Goal: Task Accomplishment & Management: Use online tool/utility

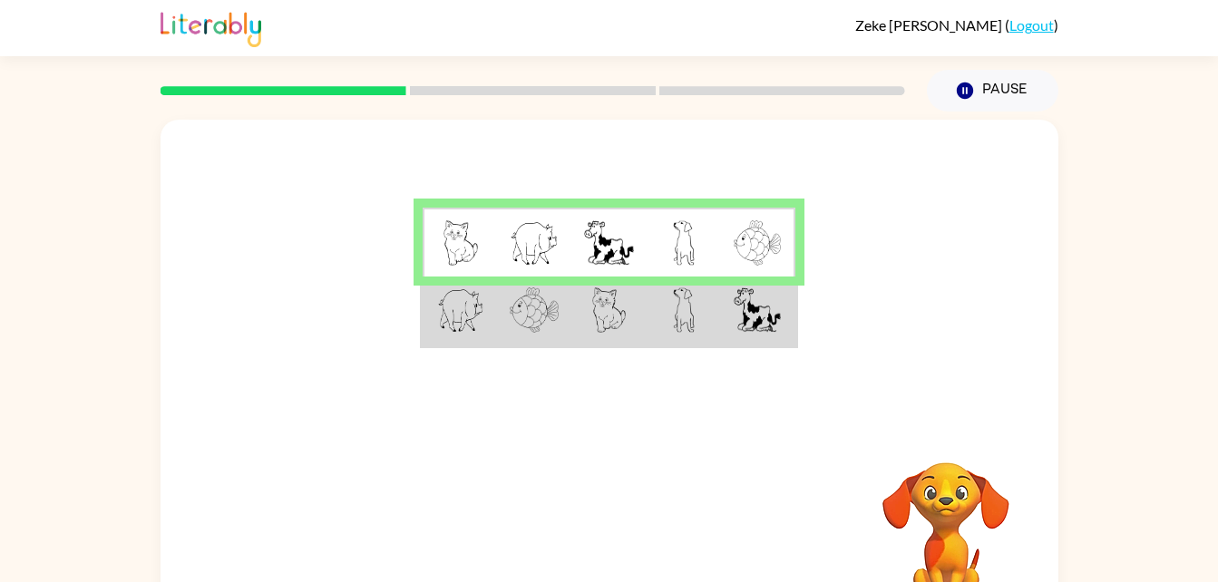
click at [762, 303] on img at bounding box center [757, 310] width 47 height 45
click at [807, 290] on div at bounding box center [610, 272] width 898 height 305
click at [742, 318] on img at bounding box center [757, 310] width 47 height 45
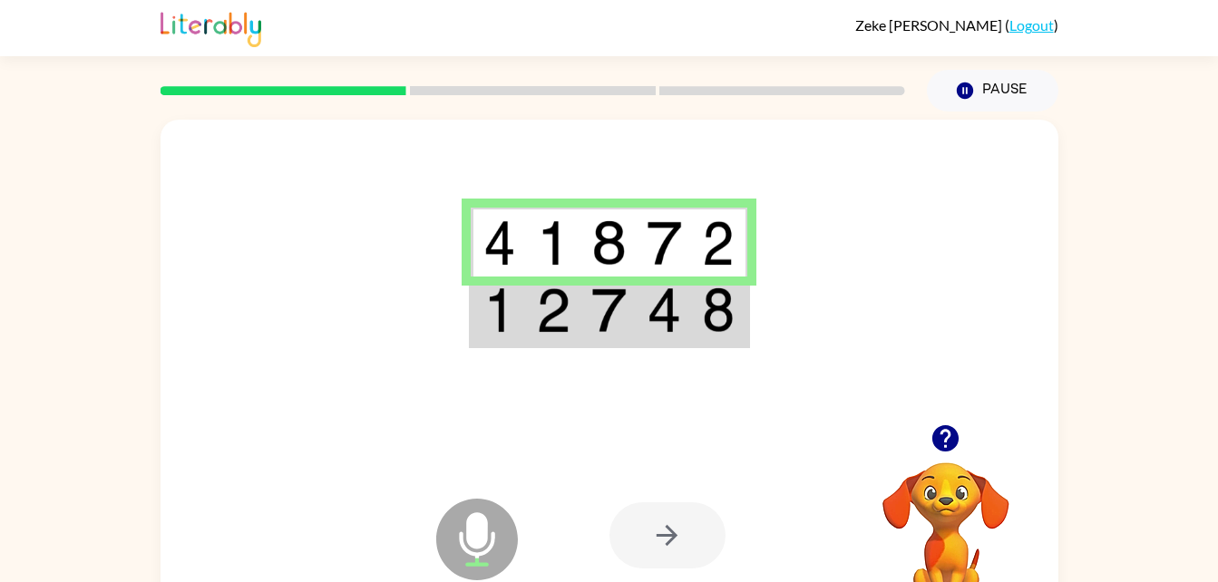
click at [660, 330] on img at bounding box center [664, 310] width 34 height 45
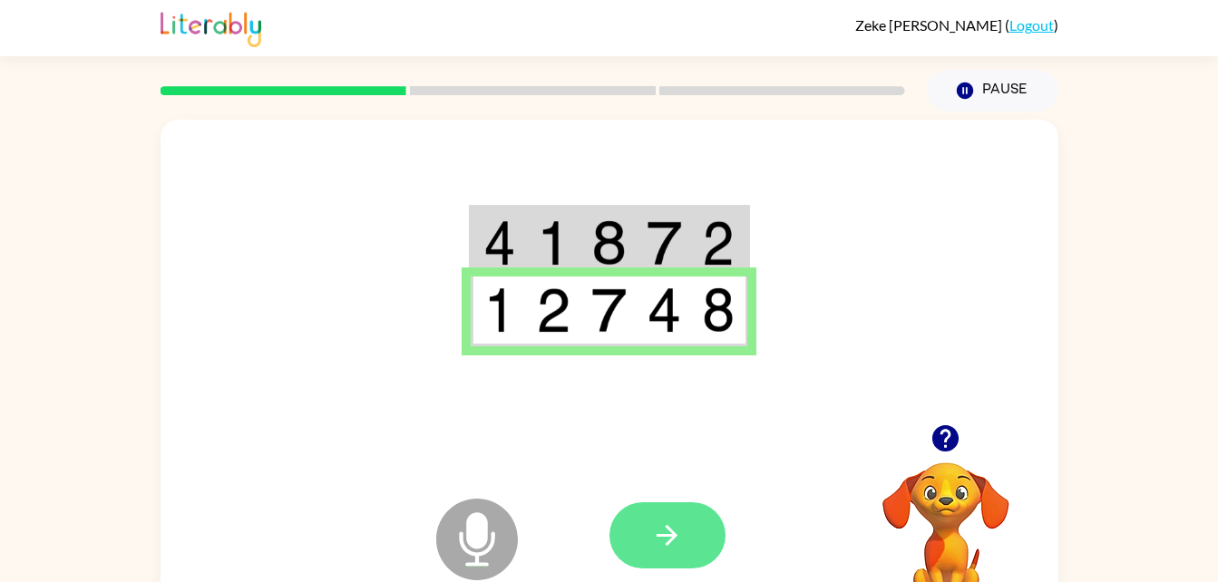
click at [675, 524] on icon "button" at bounding box center [667, 536] width 32 height 32
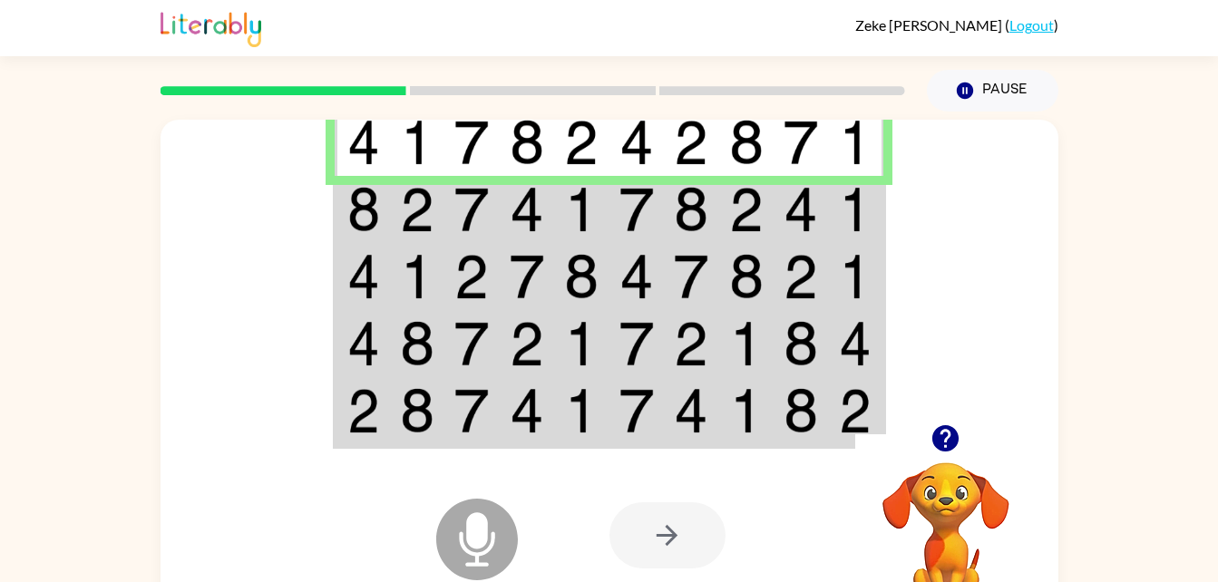
click at [575, 200] on img at bounding box center [581, 209] width 34 height 45
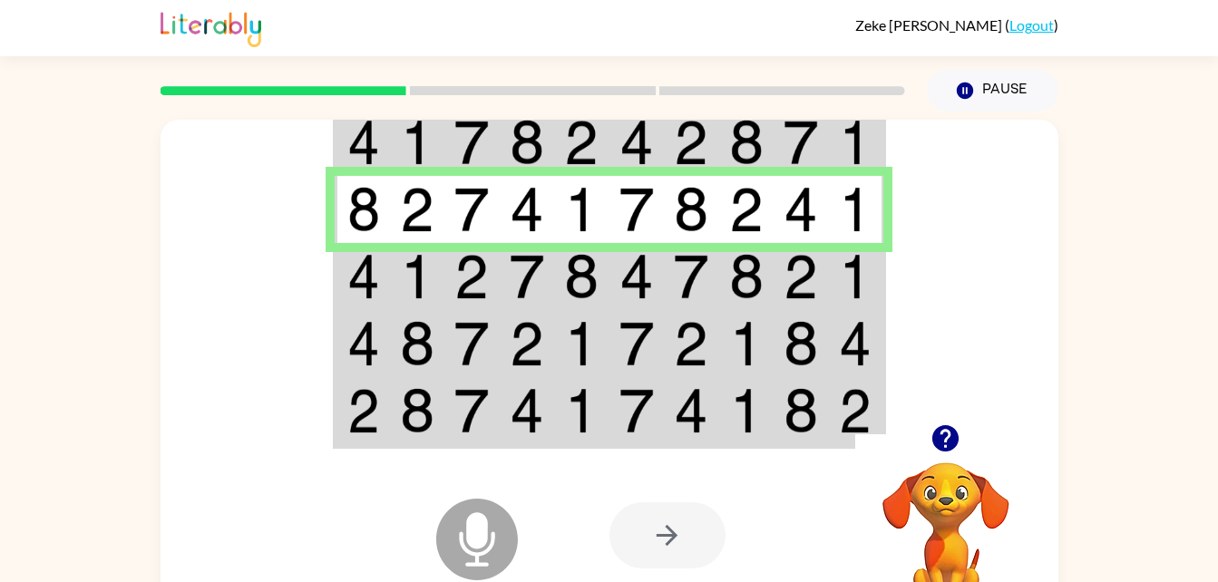
click at [468, 290] on img at bounding box center [471, 276] width 34 height 45
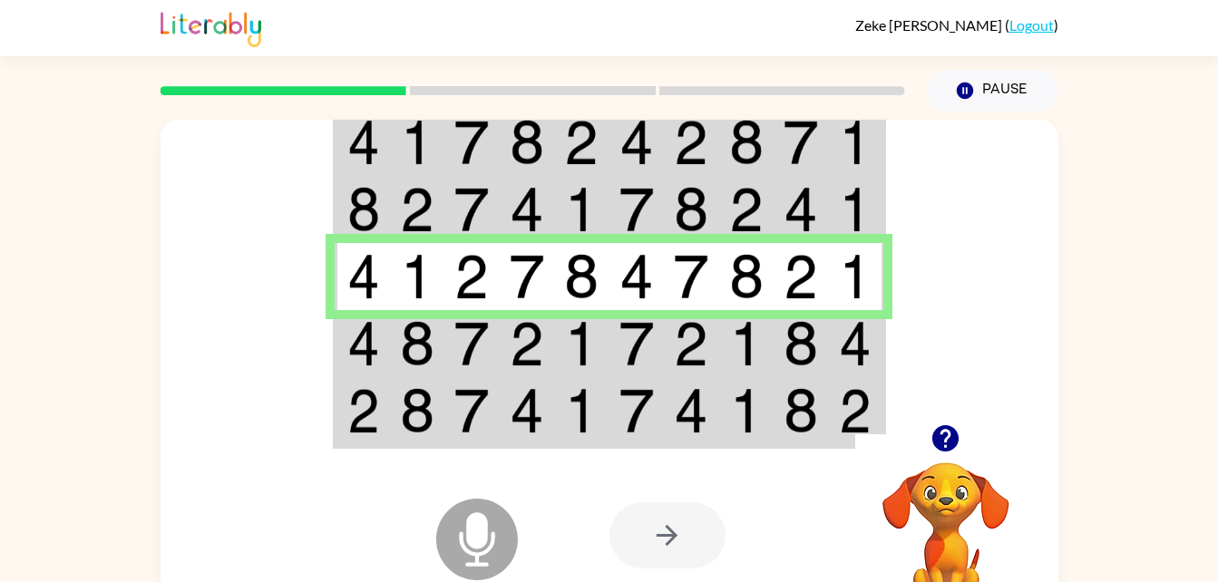
click at [535, 350] on img at bounding box center [527, 343] width 34 height 45
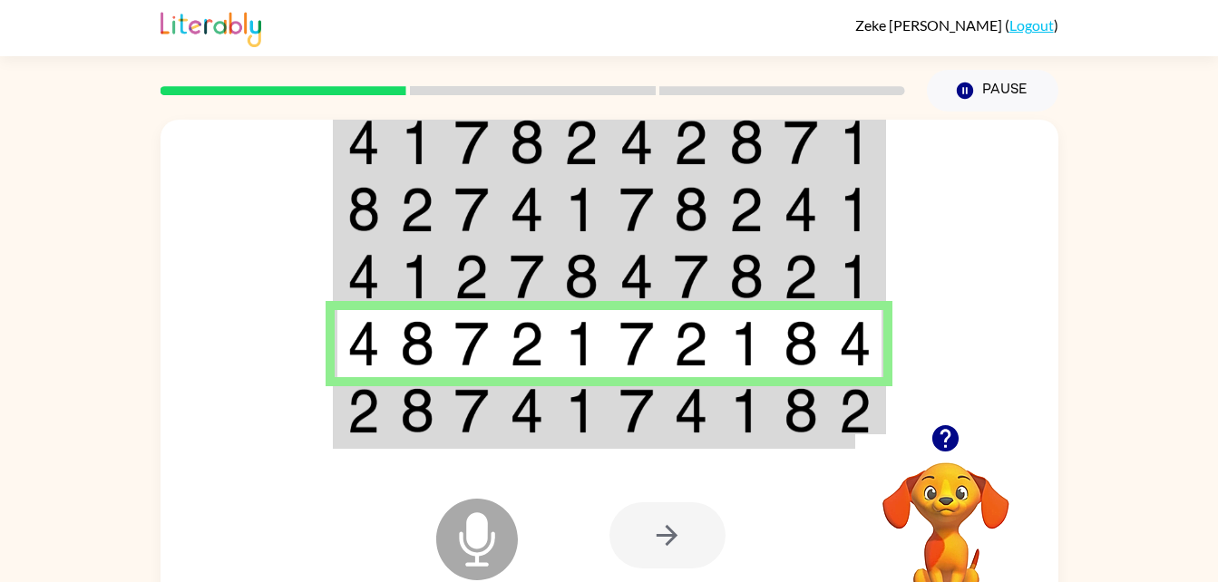
click at [697, 397] on img at bounding box center [691, 410] width 34 height 45
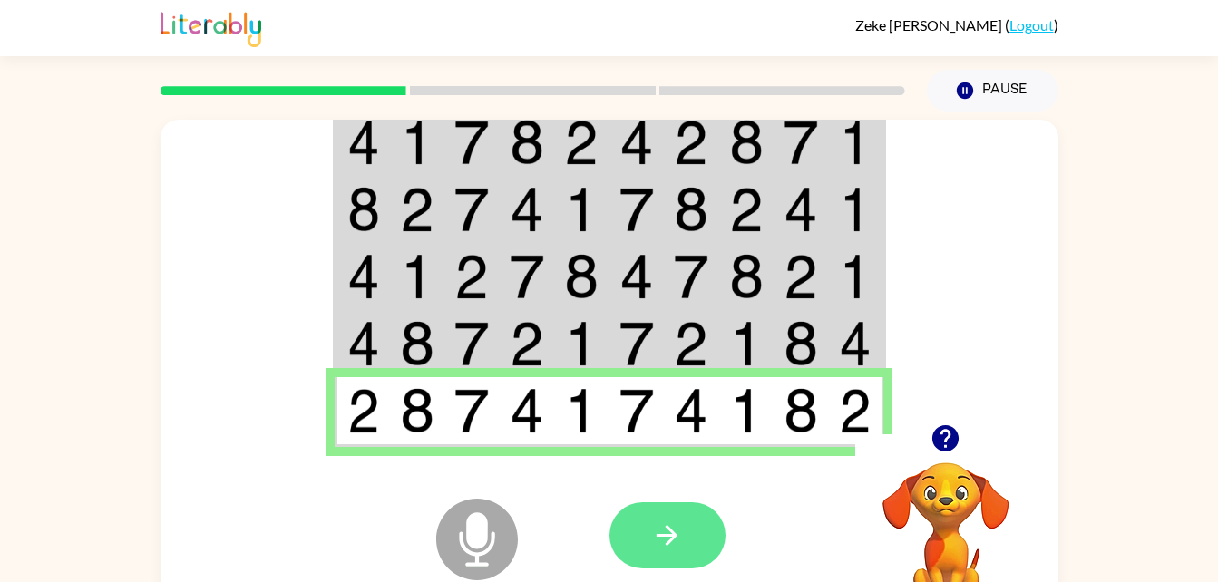
click at [655, 515] on button "button" at bounding box center [668, 536] width 116 height 66
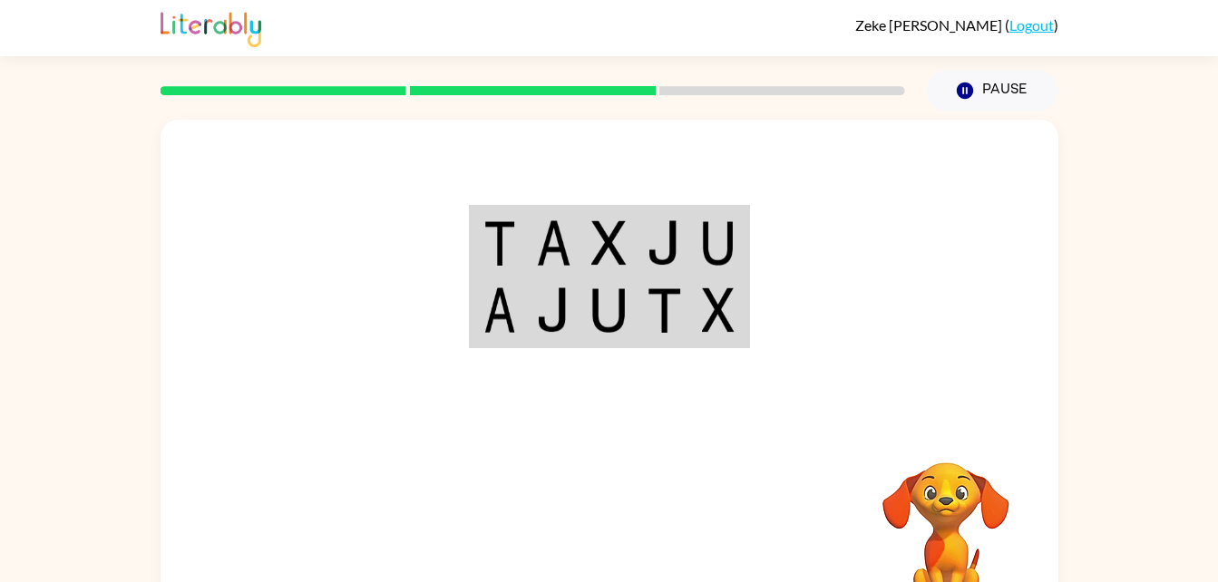
click at [968, 542] on video "Your browser must support playing .mp4 files to use Literably. Please try using…" at bounding box center [945, 525] width 181 height 181
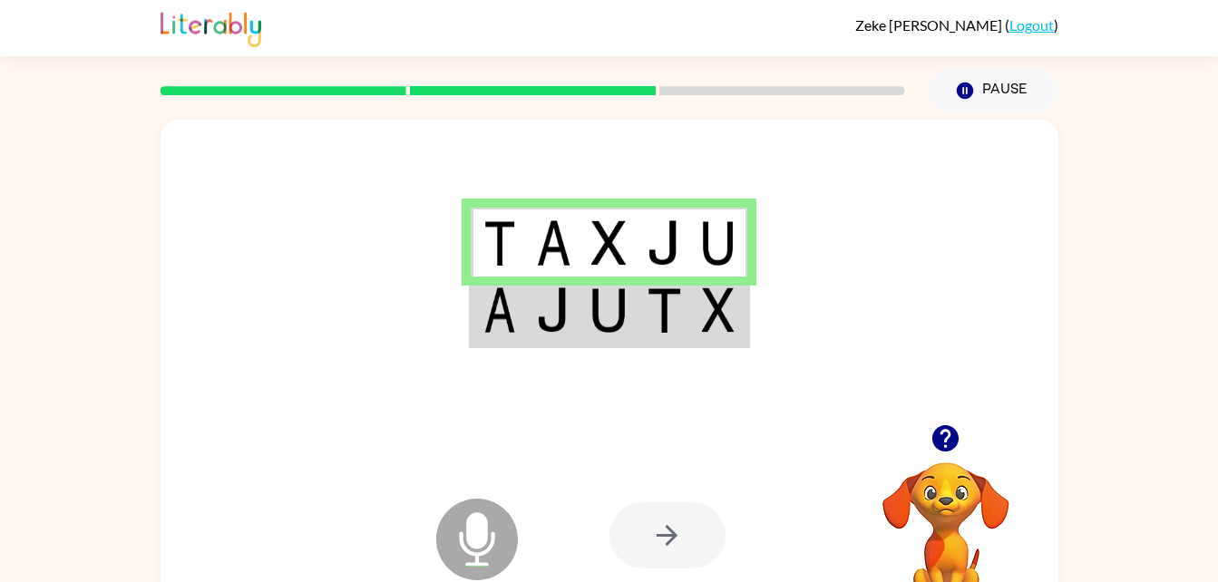
click at [622, 322] on img at bounding box center [608, 310] width 34 height 45
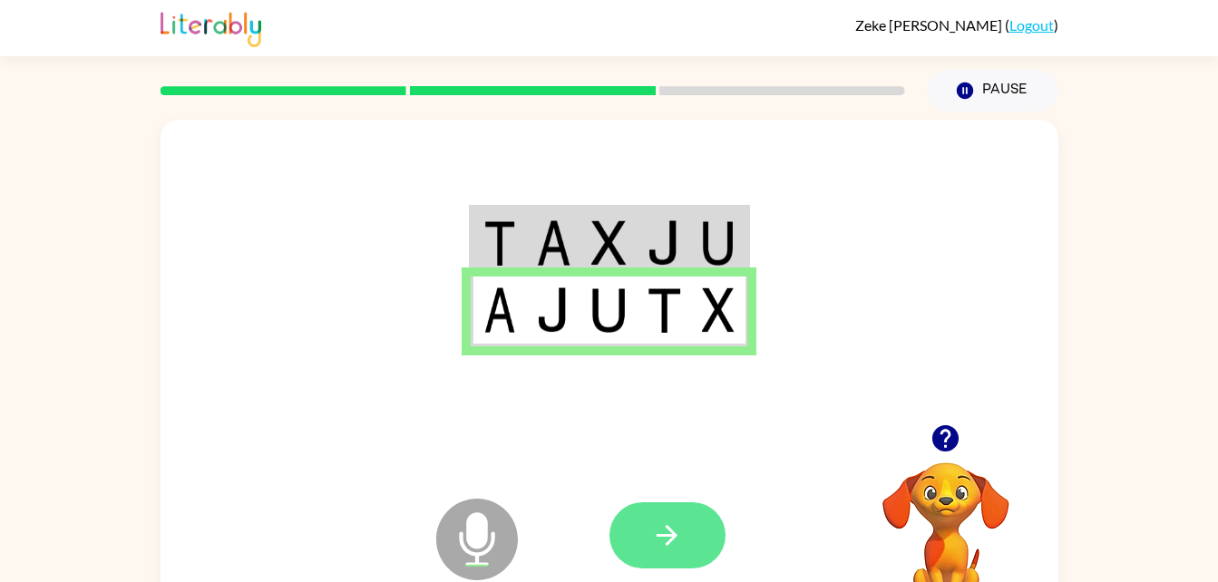
click at [680, 525] on icon "button" at bounding box center [667, 536] width 32 height 32
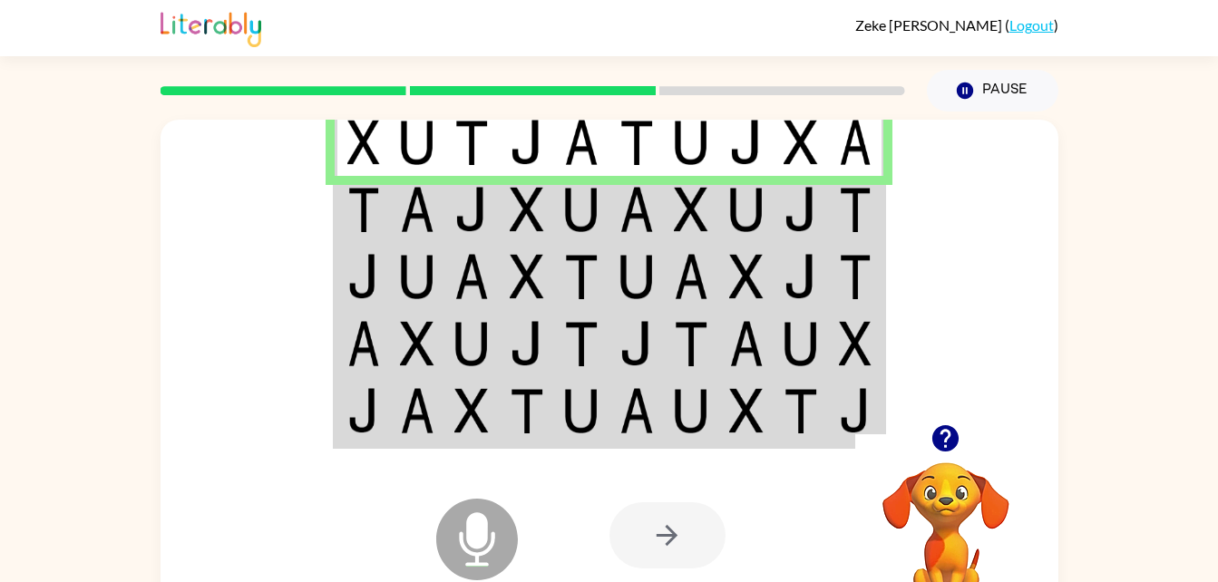
click at [599, 206] on img at bounding box center [581, 209] width 34 height 45
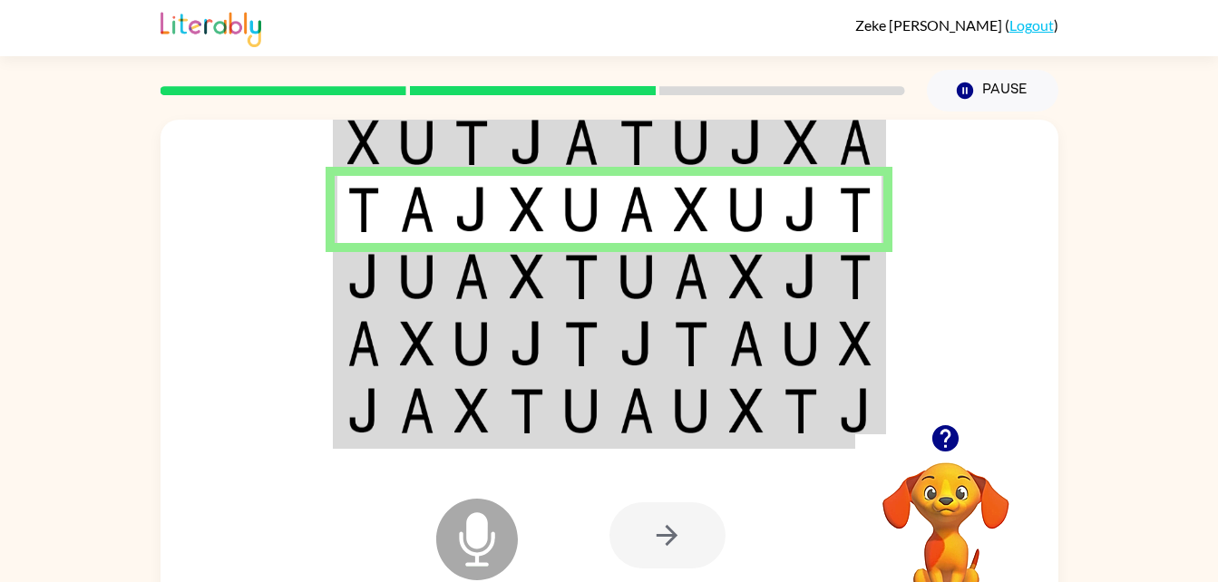
click at [519, 283] on img at bounding box center [527, 276] width 34 height 45
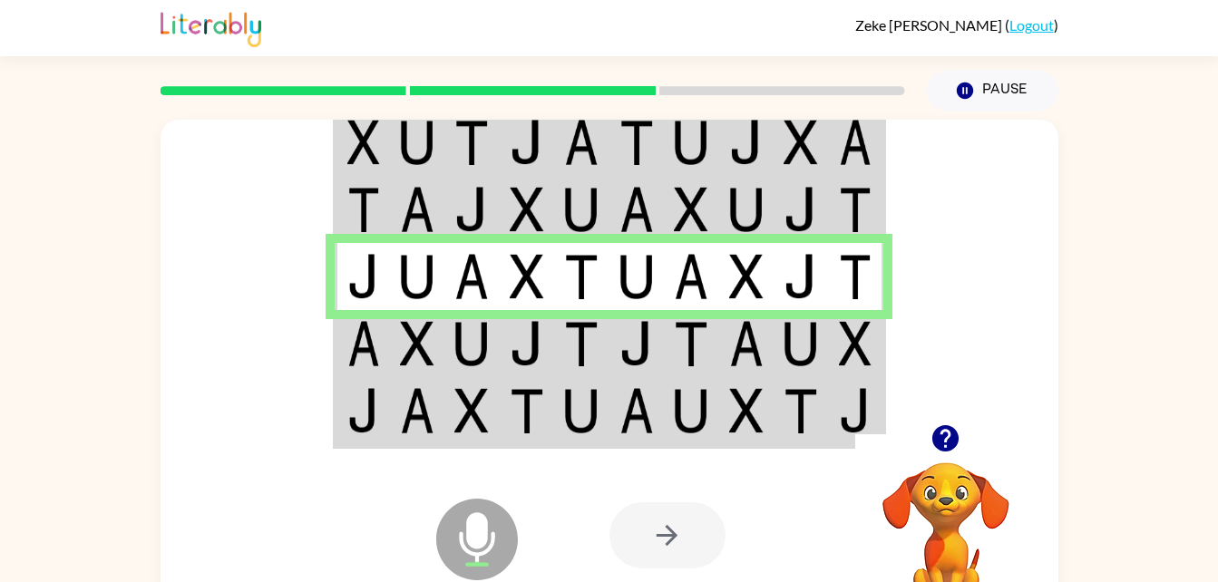
click at [608, 340] on td at bounding box center [581, 343] width 55 height 67
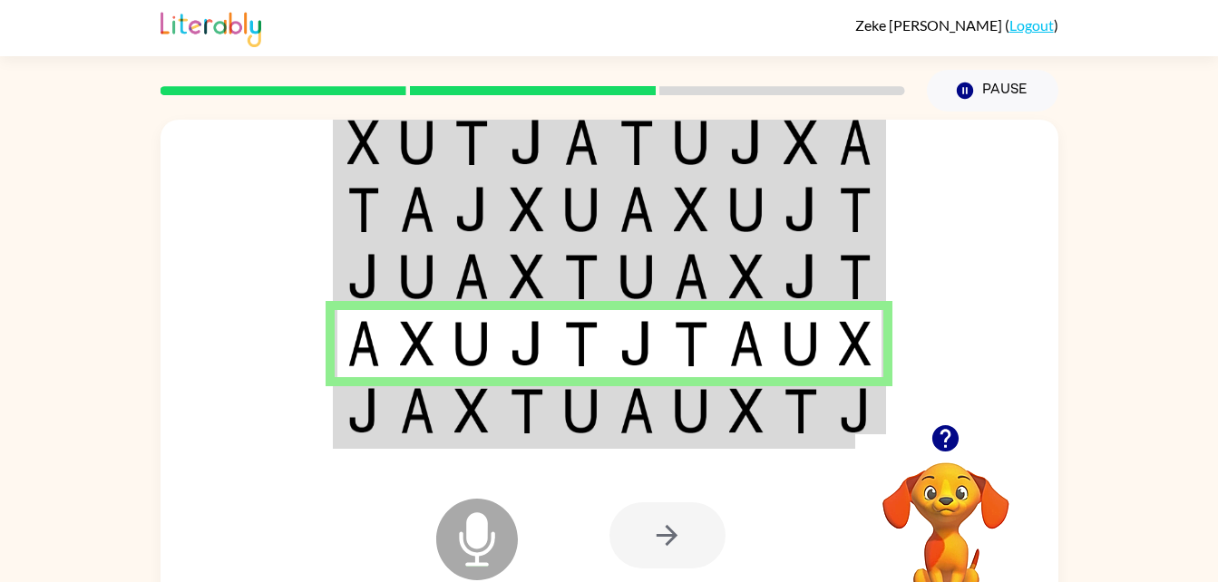
click at [586, 392] on img at bounding box center [581, 410] width 34 height 45
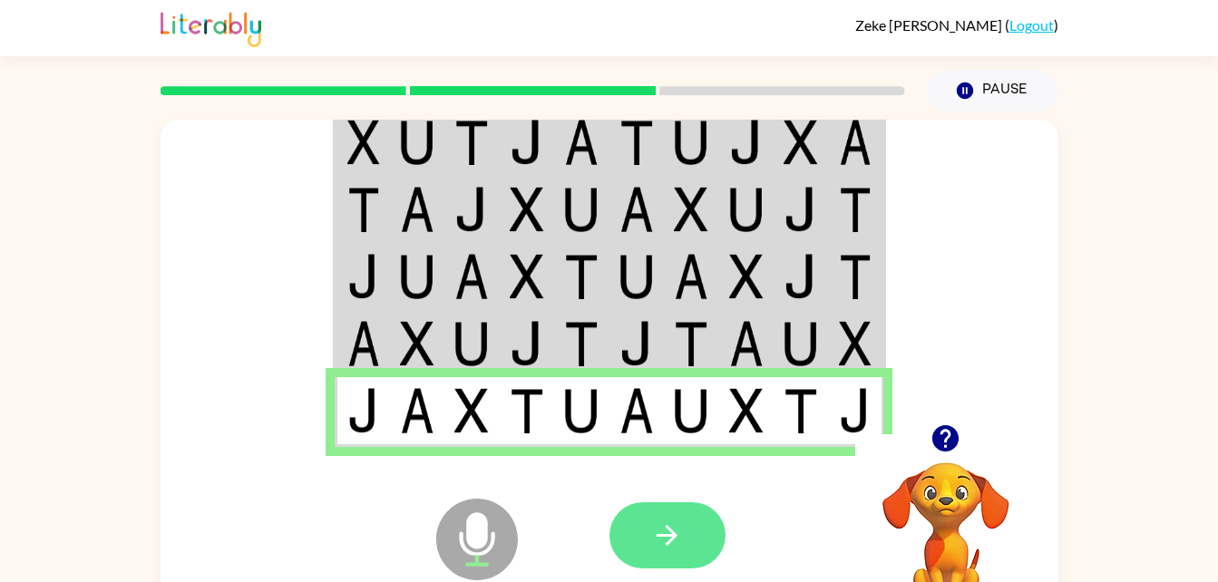
click at [635, 553] on button "button" at bounding box center [668, 536] width 116 height 66
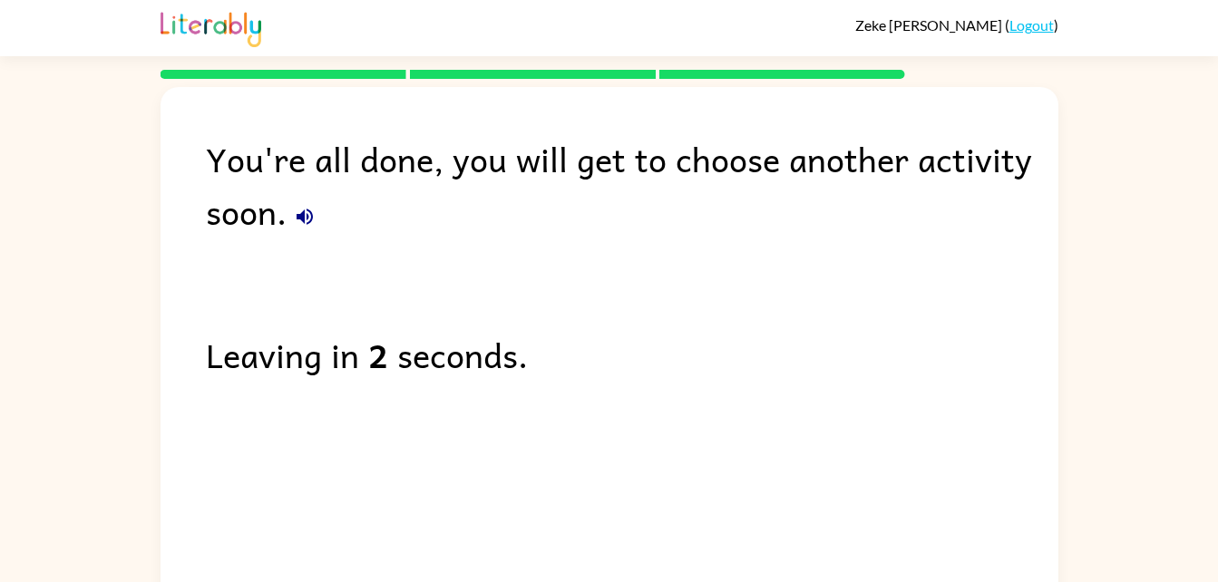
click at [294, 206] on icon "button" at bounding box center [305, 217] width 22 height 22
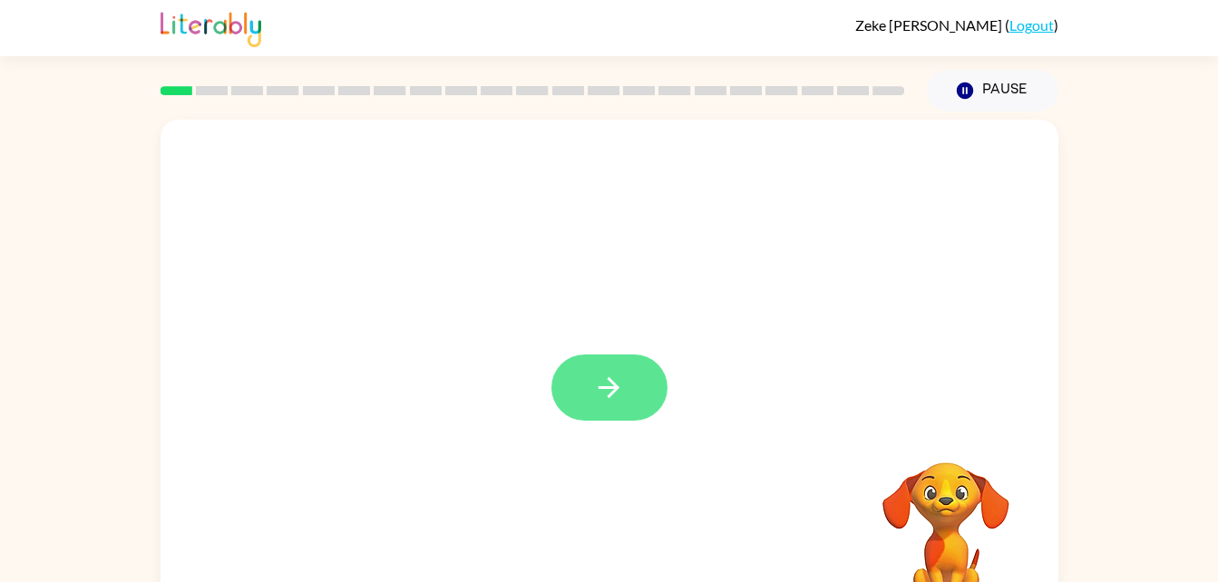
click at [625, 415] on button "button" at bounding box center [610, 388] width 116 height 66
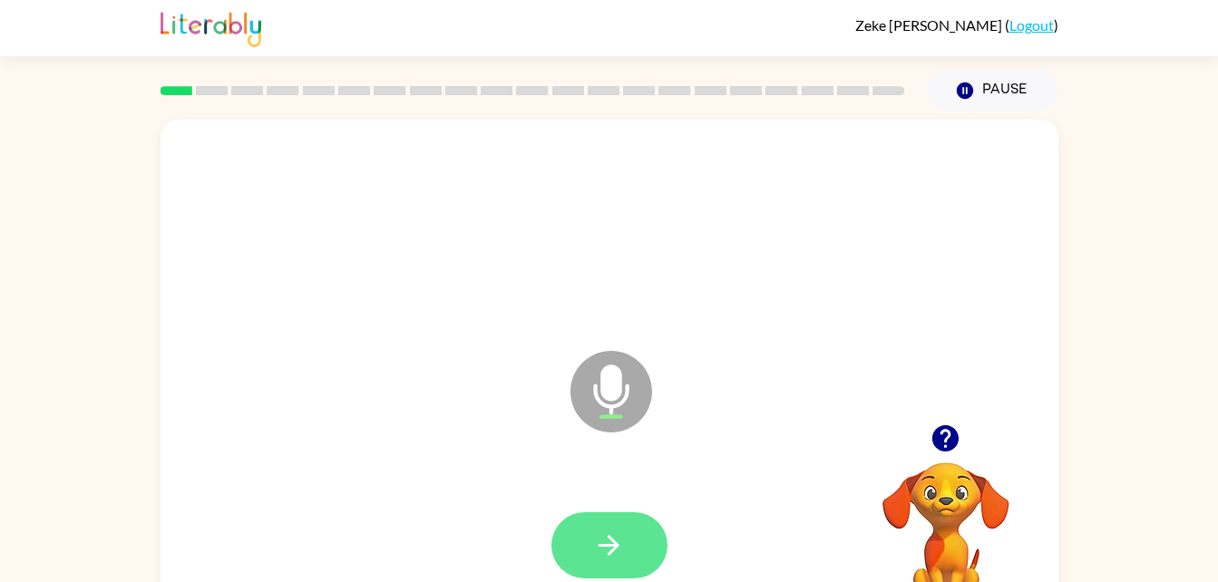
click at [620, 560] on icon "button" at bounding box center [609, 546] width 32 height 32
click at [604, 570] on button "button" at bounding box center [610, 546] width 116 height 66
click at [599, 538] on icon "button" at bounding box center [609, 546] width 32 height 32
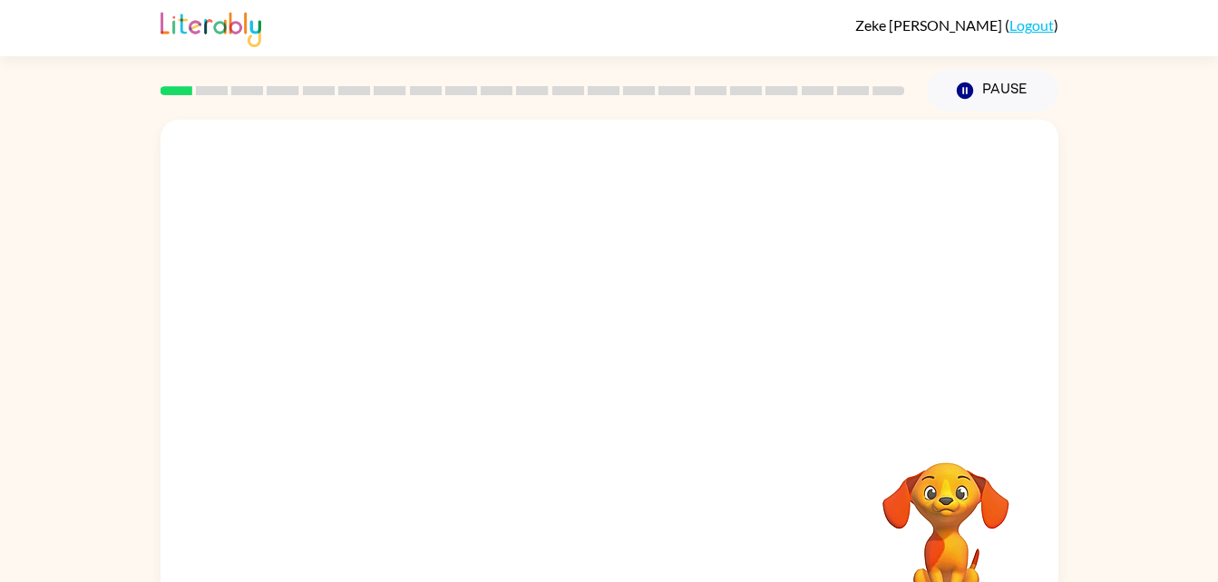
click at [964, 503] on video "Your browser must support playing .mp4 files to use Literably. Please try using…" at bounding box center [945, 525] width 181 height 181
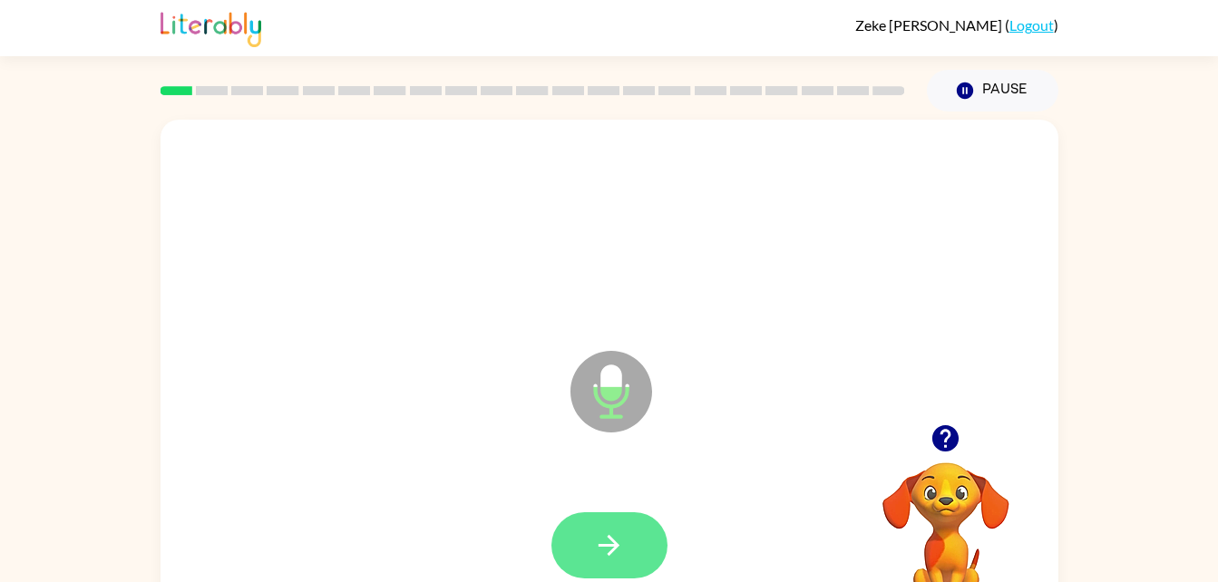
click at [647, 553] on button "button" at bounding box center [610, 546] width 116 height 66
click at [595, 531] on icon "button" at bounding box center [609, 546] width 32 height 32
click at [597, 532] on icon "button" at bounding box center [609, 546] width 32 height 32
click at [620, 540] on icon "button" at bounding box center [609, 546] width 32 height 32
click at [597, 555] on icon "button" at bounding box center [609, 546] width 32 height 32
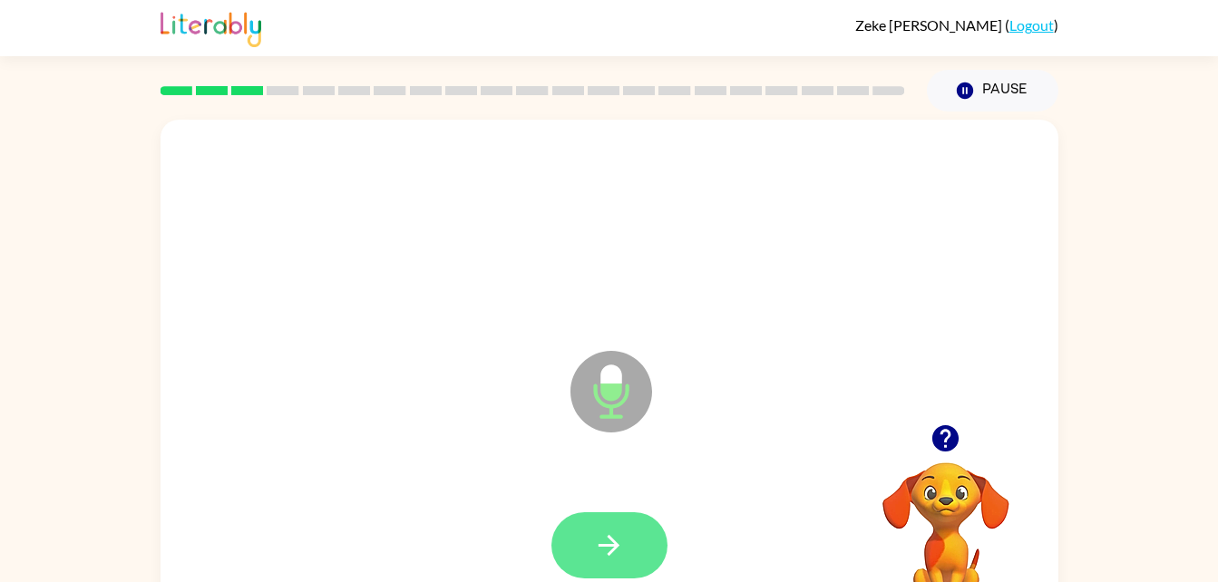
click at [596, 530] on icon "button" at bounding box center [609, 546] width 32 height 32
click at [642, 530] on button "button" at bounding box center [610, 546] width 116 height 66
click at [578, 566] on button "button" at bounding box center [610, 546] width 116 height 66
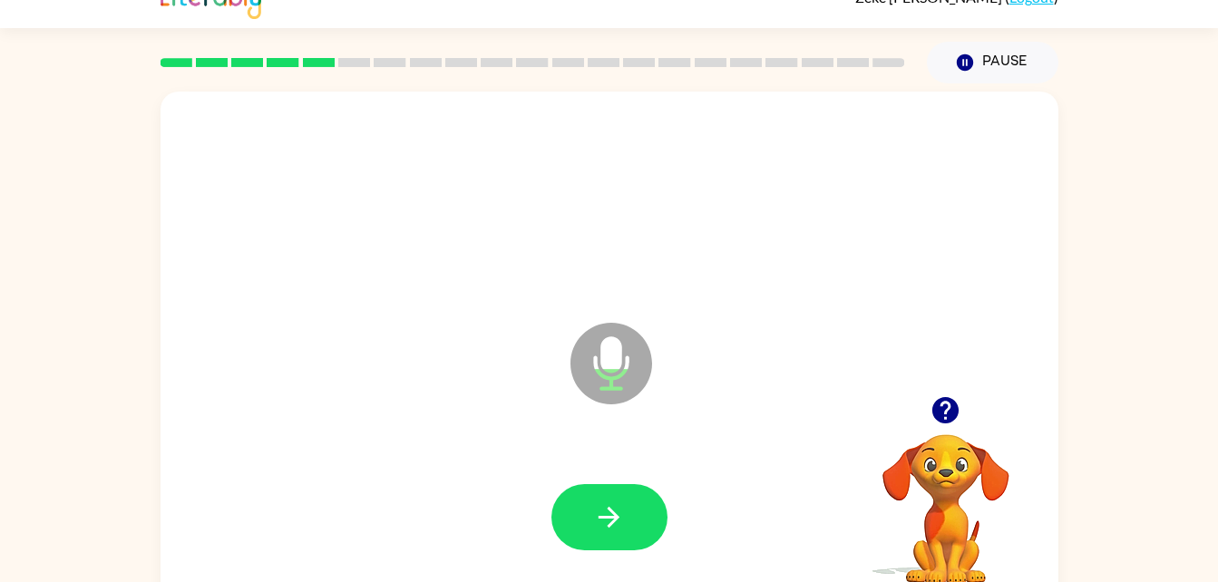
scroll to position [55, 0]
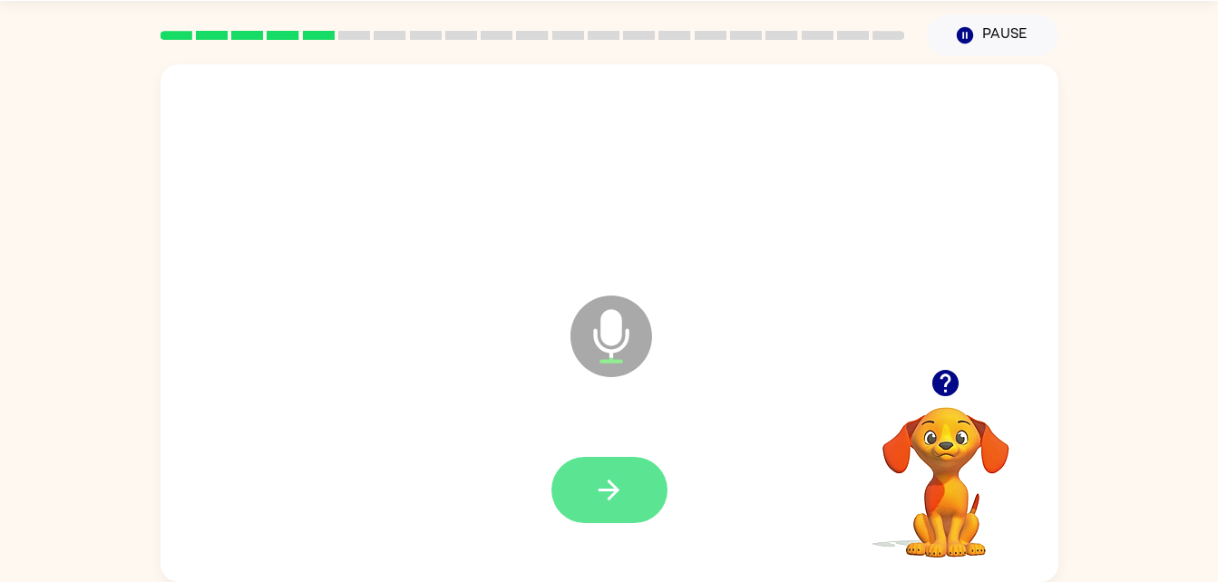
click at [607, 469] on button "button" at bounding box center [610, 490] width 116 height 66
click at [635, 484] on button "button" at bounding box center [610, 490] width 116 height 66
click at [613, 423] on icon "Microphone The Microphone is here when it is your turn to talk" at bounding box center [702, 359] width 272 height 136
click at [604, 494] on icon "button" at bounding box center [609, 490] width 32 height 32
click at [638, 494] on button "button" at bounding box center [610, 490] width 116 height 66
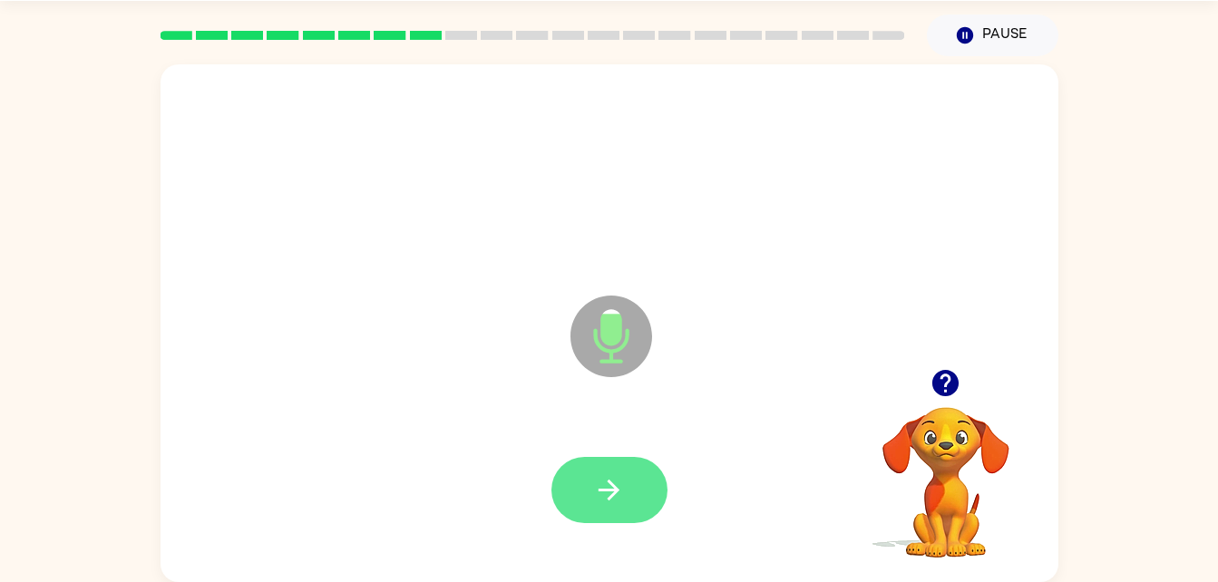
click at [621, 503] on icon "button" at bounding box center [609, 490] width 32 height 32
click at [588, 497] on button "button" at bounding box center [610, 490] width 116 height 66
click at [664, 483] on button "button" at bounding box center [610, 490] width 116 height 66
click at [623, 516] on button "button" at bounding box center [610, 490] width 116 height 66
click at [563, 483] on button "button" at bounding box center [610, 490] width 116 height 66
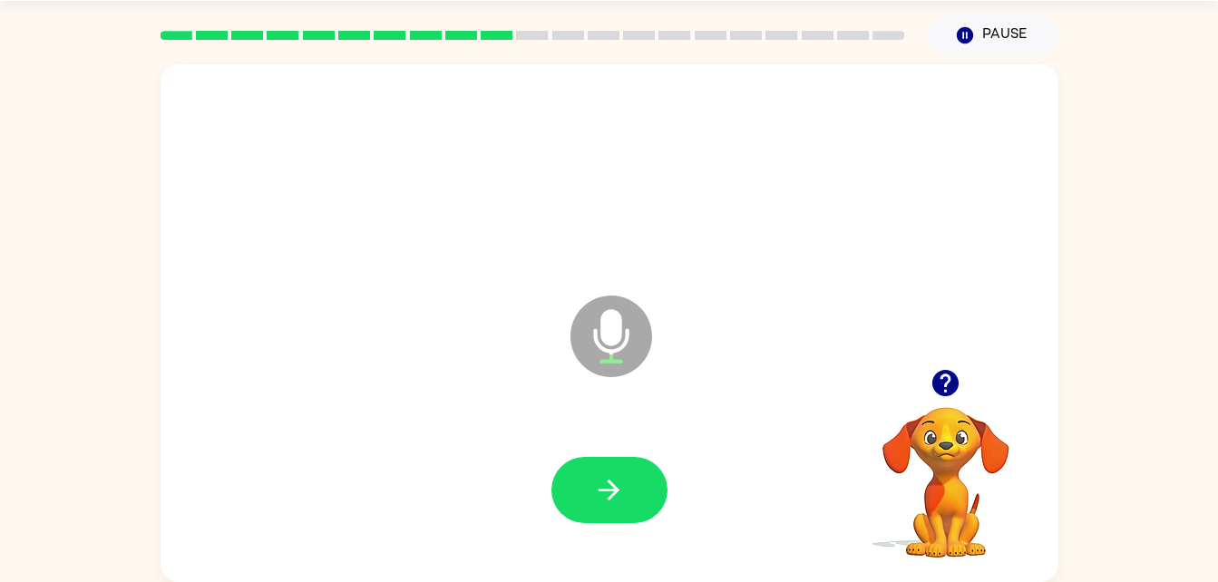
click at [562, 461] on div at bounding box center [610, 490] width 862 height 149
click at [577, 461] on button "button" at bounding box center [610, 490] width 116 height 66
click at [602, 497] on icon "button" at bounding box center [609, 490] width 32 height 32
click at [953, 388] on icon "button" at bounding box center [946, 383] width 26 height 26
click at [593, 474] on icon "button" at bounding box center [609, 490] width 32 height 32
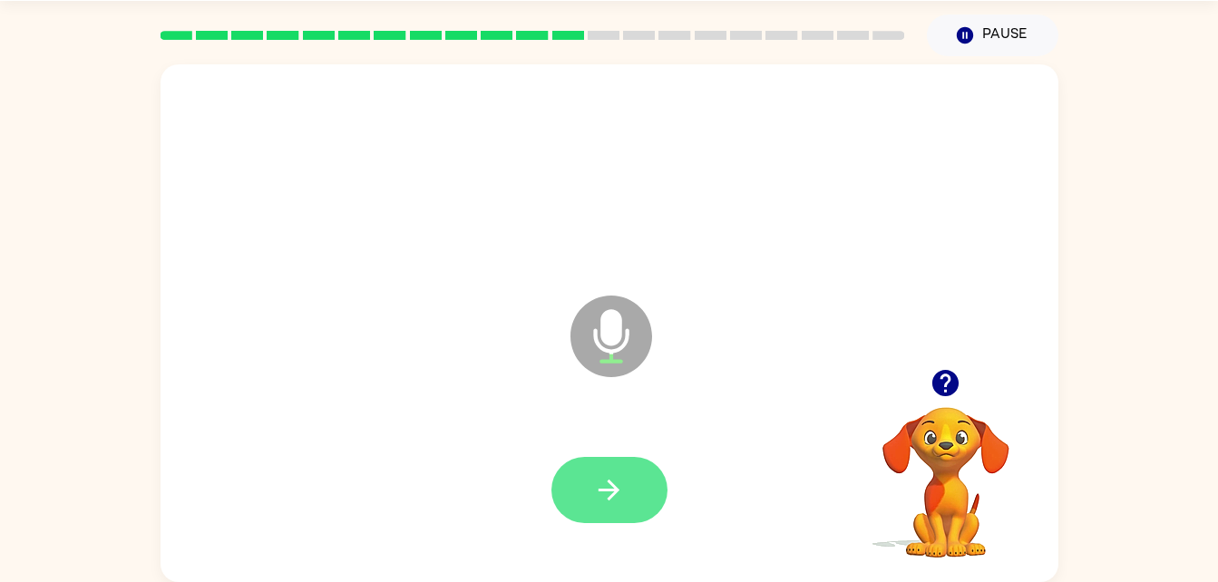
click at [604, 486] on icon "button" at bounding box center [609, 490] width 32 height 32
click at [596, 465] on button "button" at bounding box center [610, 490] width 116 height 66
click at [952, 382] on icon "button" at bounding box center [946, 383] width 26 height 26
click at [605, 475] on icon "button" at bounding box center [609, 490] width 32 height 32
click at [614, 480] on icon "button" at bounding box center [609, 490] width 32 height 32
